Goal: Information Seeking & Learning: Learn about a topic

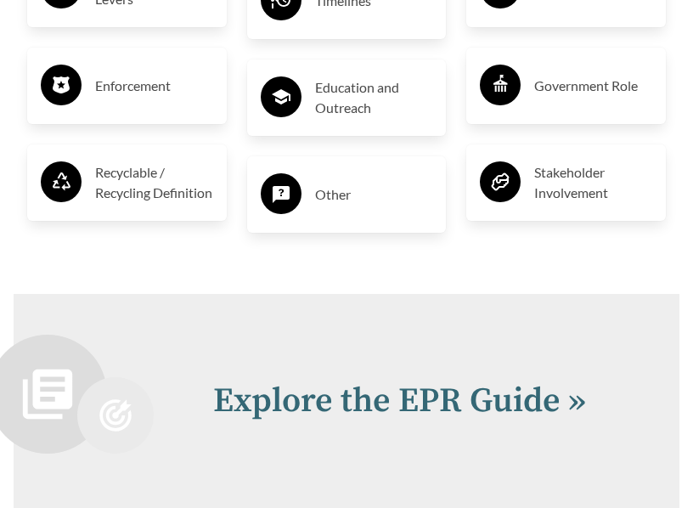
scroll to position [3641, 0]
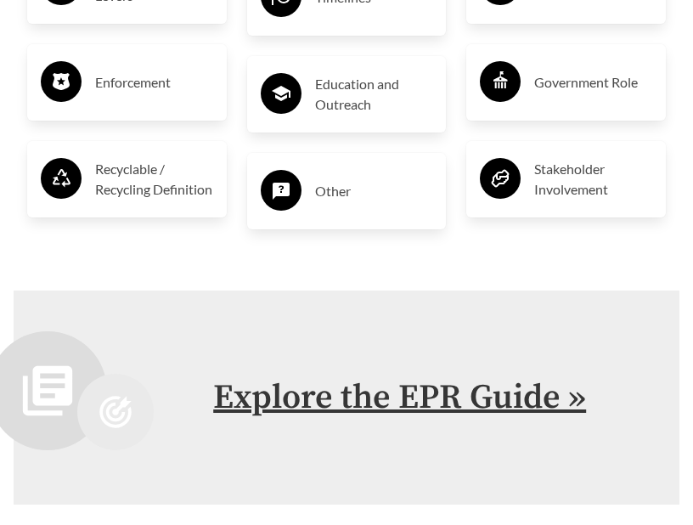
click at [411, 380] on link "Explore the EPR Guide »" at bounding box center [399, 397] width 373 height 42
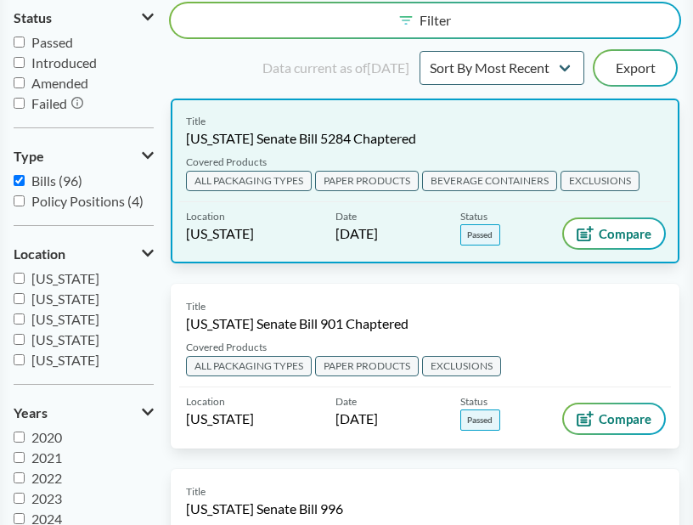
scroll to position [178, 0]
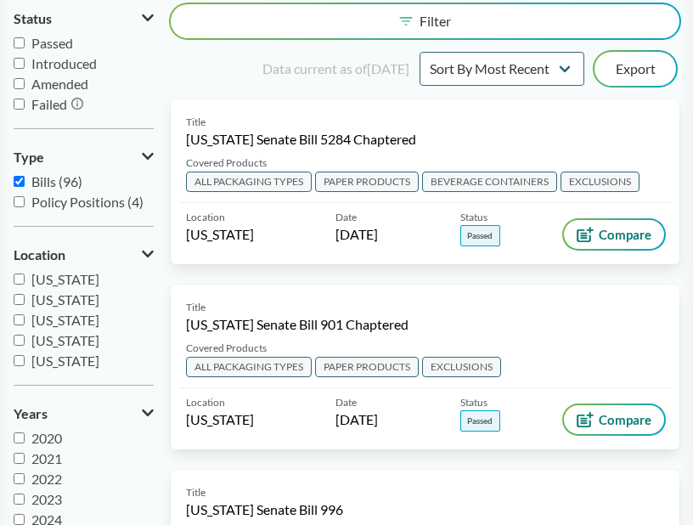
click at [90, 67] on span "Introduced" at bounding box center [63, 63] width 65 height 16
click at [25, 67] on input "Introduced" at bounding box center [19, 63] width 11 height 11
checkbox input "true"
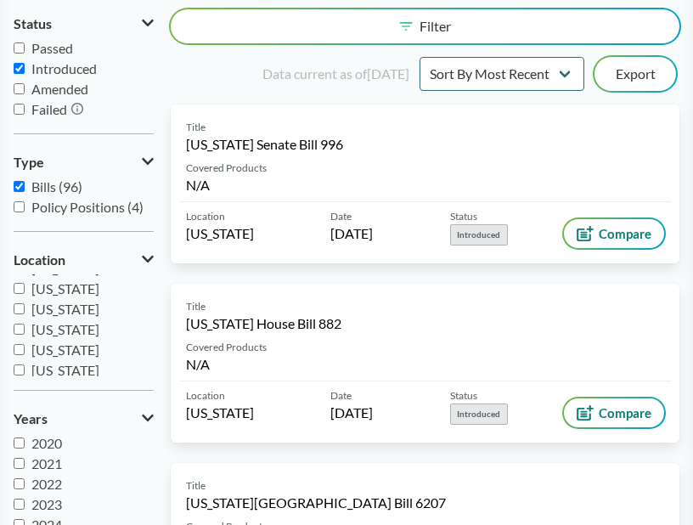
scroll to position [239, 0]
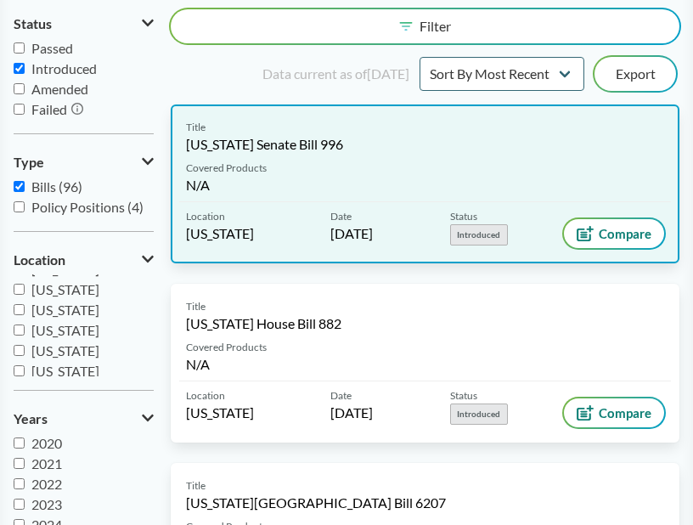
click at [273, 144] on span "[US_STATE] Senate Bill 996" at bounding box center [264, 144] width 157 height 19
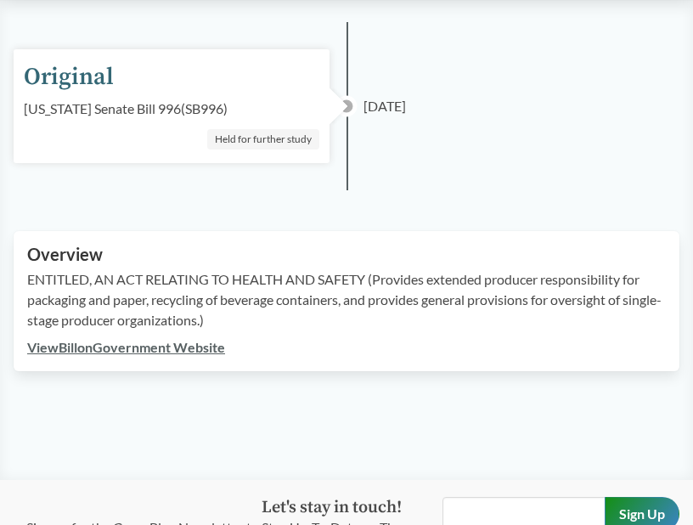
scroll to position [279, 0]
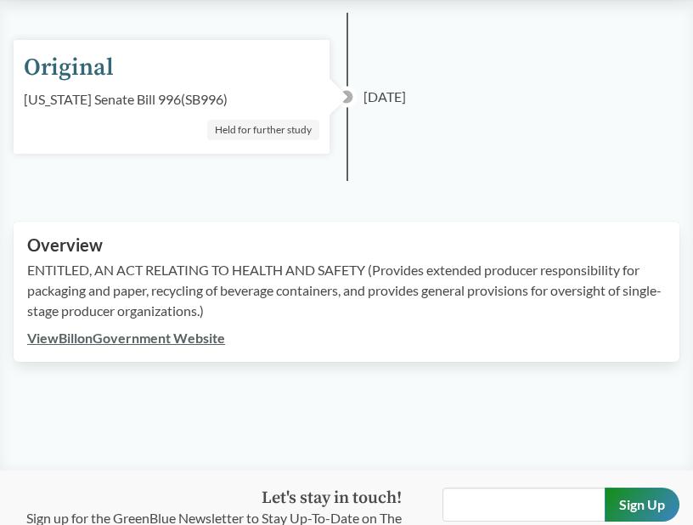
click at [213, 337] on link "View Bill on Government Website" at bounding box center [126, 337] width 198 height 16
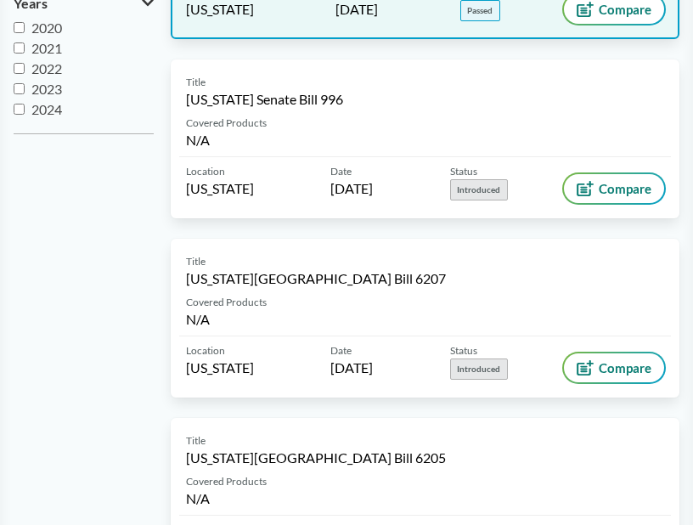
scroll to position [622, 0]
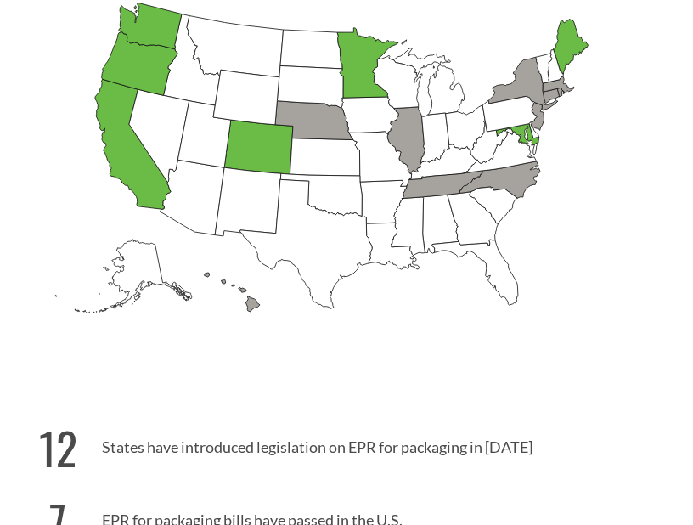
scroll to position [451, 0]
